Goal: Navigation & Orientation: Find specific page/section

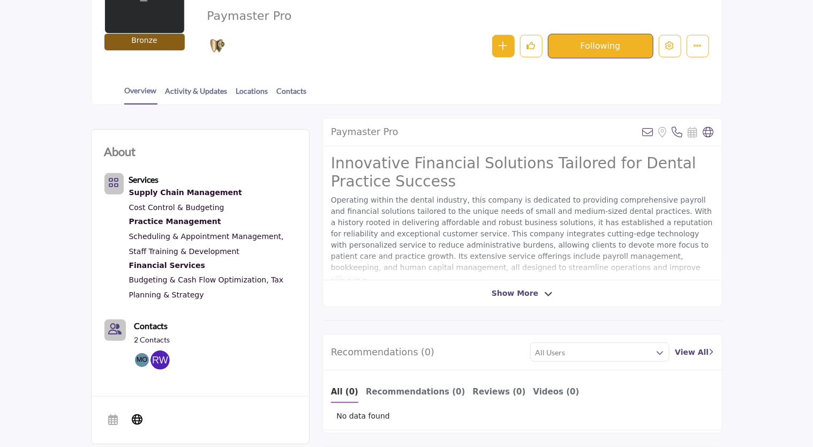
scroll to position [182, 0]
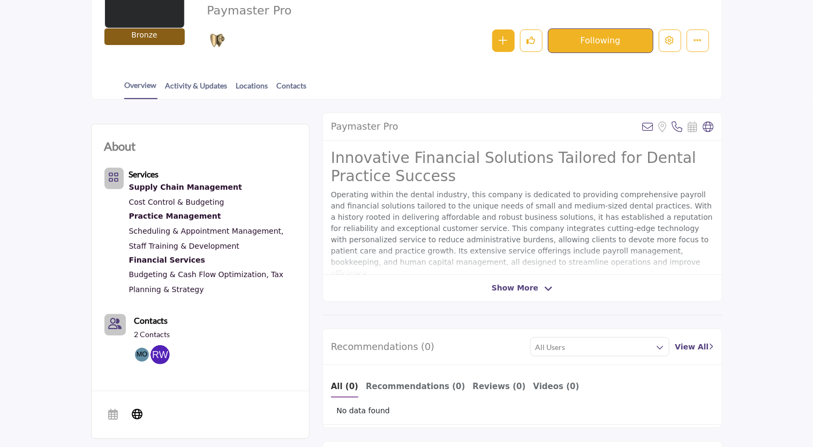
click at [541, 287] on span "Show More" at bounding box center [522, 287] width 61 height 11
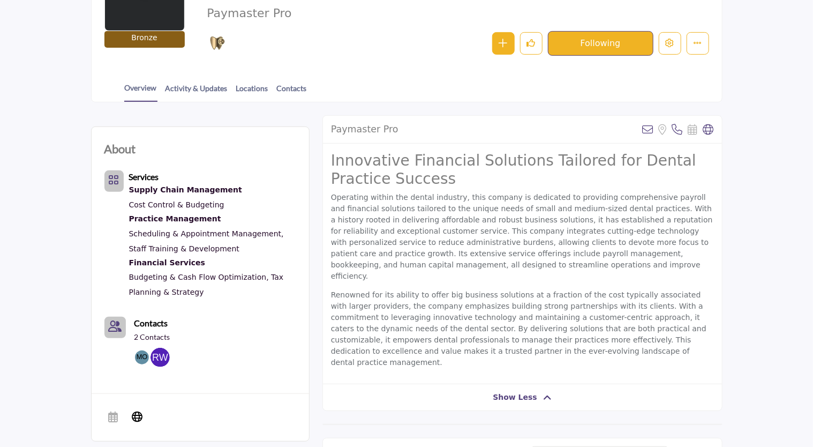
scroll to position [176, 0]
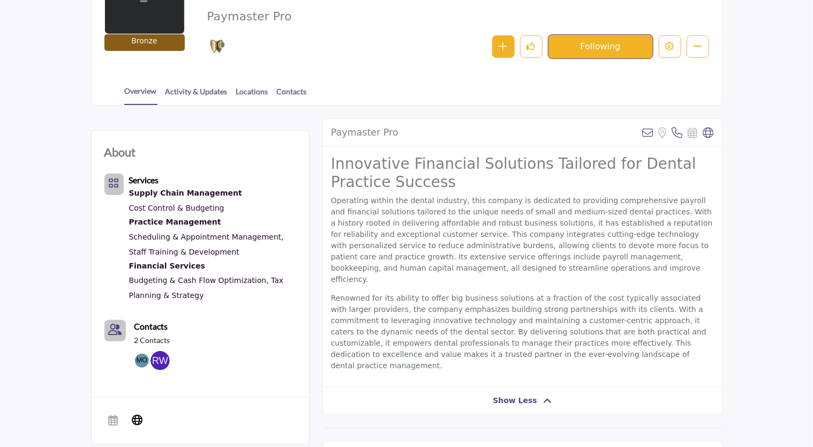
drag, startPoint x: 812, startPoint y: 108, endPoint x: 805, endPoint y: 8, distance: 101.0
click at [805, 8] on div "Invite Supplier Invite Supplier Invite Supplier" at bounding box center [406, 412] width 813 height 1102
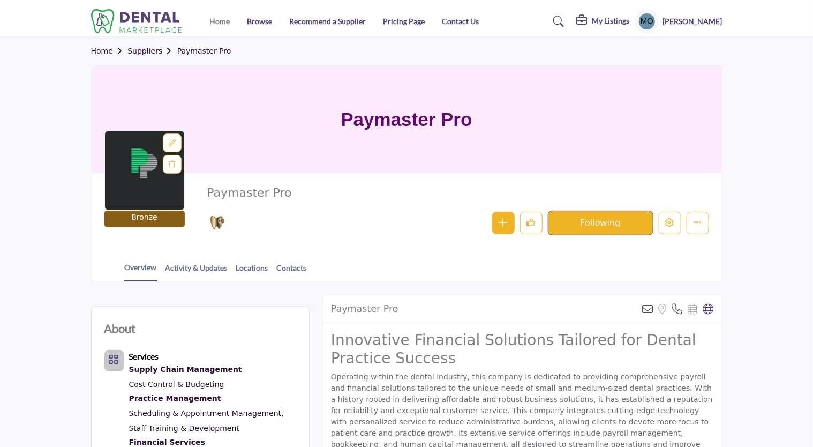
click at [221, 23] on link "Home" at bounding box center [220, 21] width 20 height 9
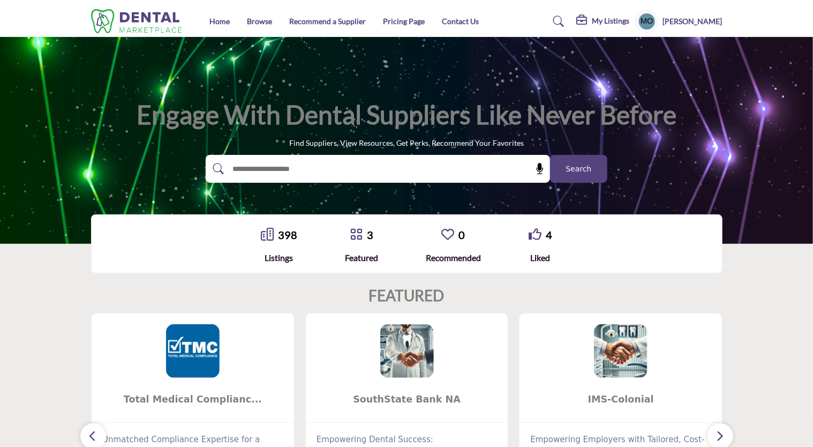
drag, startPoint x: 812, startPoint y: 27, endPoint x: 814, endPoint y: 63, distance: 35.9
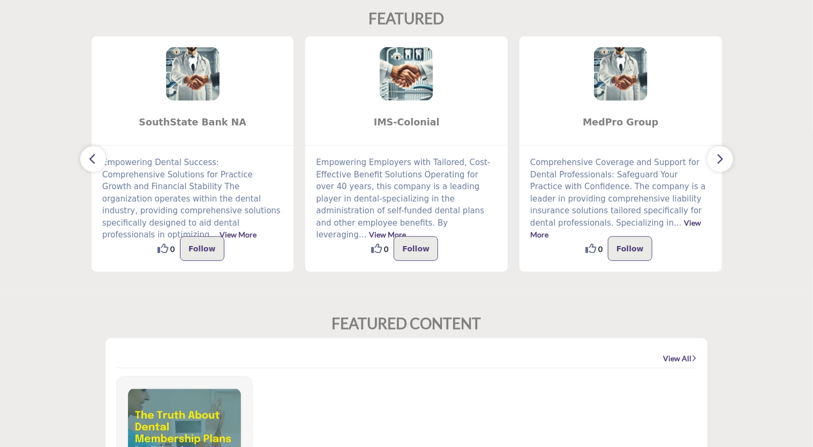
scroll to position [77, 0]
